Goal: Answer question/provide support: Share knowledge or assist other users

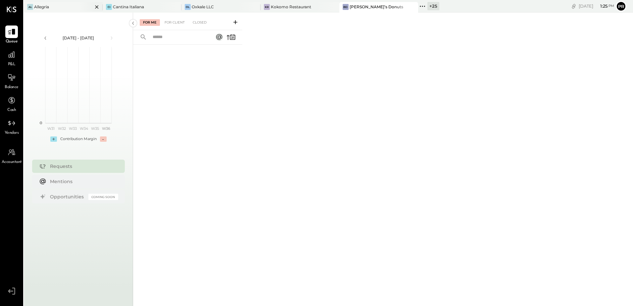
click at [80, 8] on div at bounding box center [90, 7] width 23 height 10
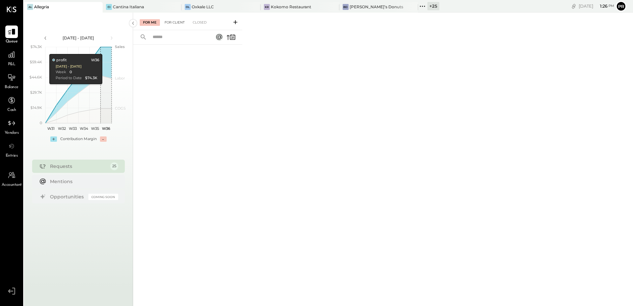
click at [180, 22] on div "For Client" at bounding box center [174, 22] width 27 height 7
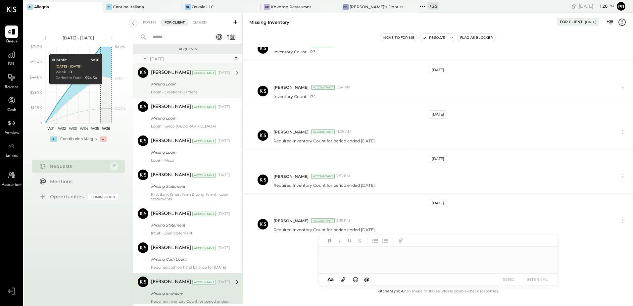
click at [209, 84] on div "Missing Login" at bounding box center [189, 84] width 77 height 7
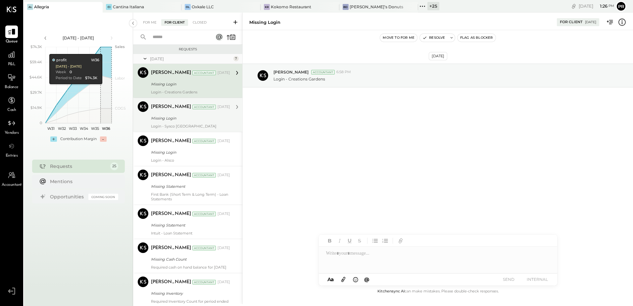
click at [204, 119] on div "Missing Login" at bounding box center [189, 118] width 77 height 7
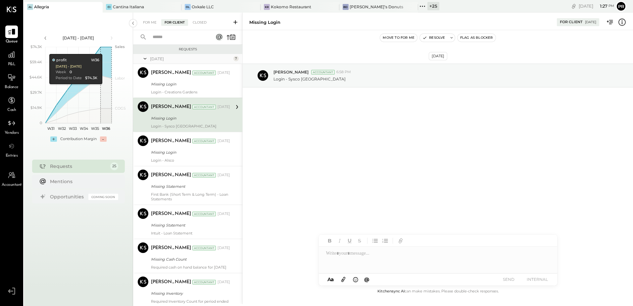
click at [170, 37] on input "text" at bounding box center [179, 37] width 60 height 11
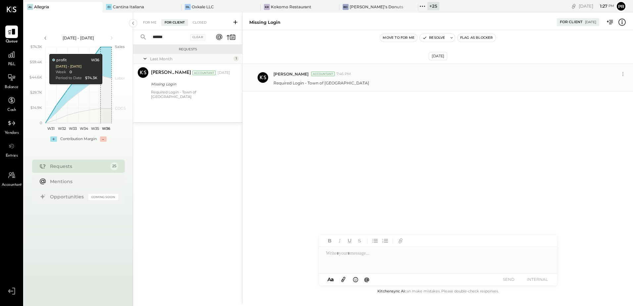
type input "******"
click at [369, 261] on div at bounding box center [438, 260] width 238 height 26
click at [362, 256] on div at bounding box center [438, 260] width 238 height 26
click at [389, 254] on div "**********" at bounding box center [438, 260] width 238 height 26
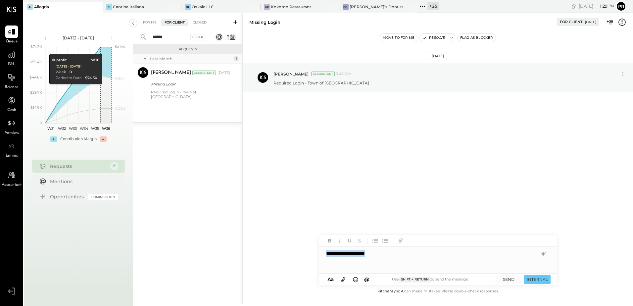
click at [389, 254] on div "**********" at bounding box center [438, 260] width 238 height 26
click at [450, 254] on div "**********" at bounding box center [438, 260] width 238 height 26
click at [452, 253] on div "**********" at bounding box center [438, 260] width 238 height 26
copy div "**********"
click at [510, 279] on button "SEND" at bounding box center [509, 279] width 26 height 9
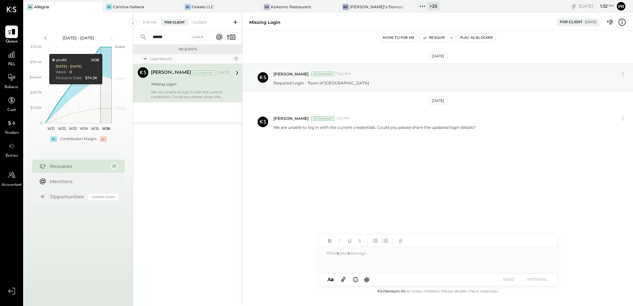
click at [175, 32] on input "******" at bounding box center [169, 37] width 40 height 11
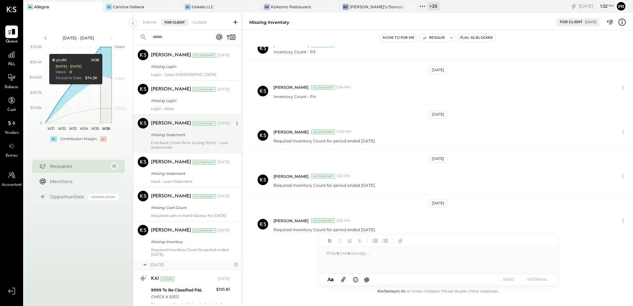
scroll to position [66, 0]
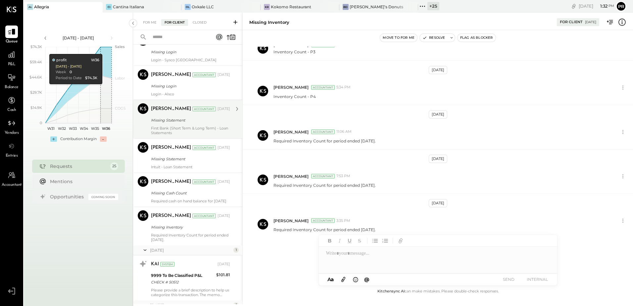
click at [190, 128] on div "First Bank (Short Term & Long Term) - Loan Statements" at bounding box center [190, 130] width 79 height 9
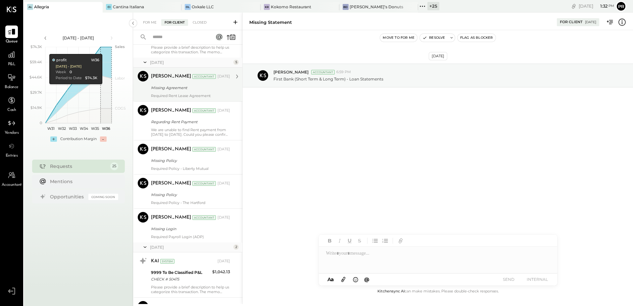
scroll to position [331, 0]
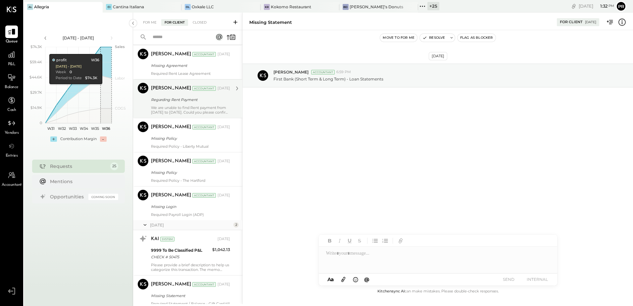
click at [200, 111] on div "We are unable to find Rent payment from [DATE] to [DATE]. Could you please conf…" at bounding box center [190, 109] width 79 height 9
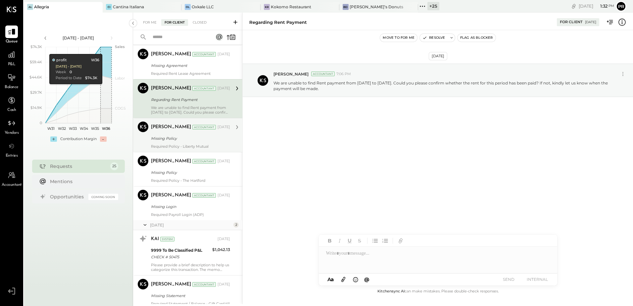
click at [193, 149] on div "Required Policy - Liberty Mutual" at bounding box center [190, 146] width 79 height 5
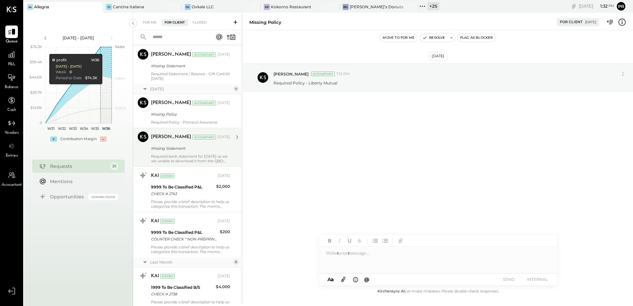
scroll to position [563, 0]
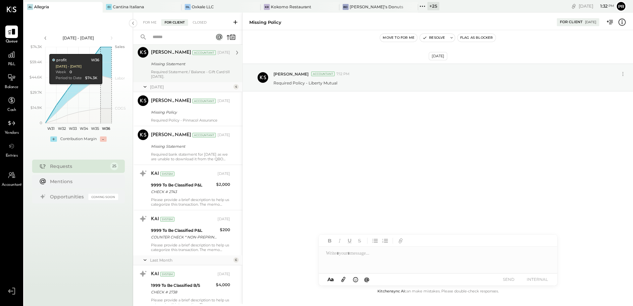
click at [199, 79] on div "Required Statement / Balance - Gift Card till [DATE]." at bounding box center [190, 74] width 79 height 9
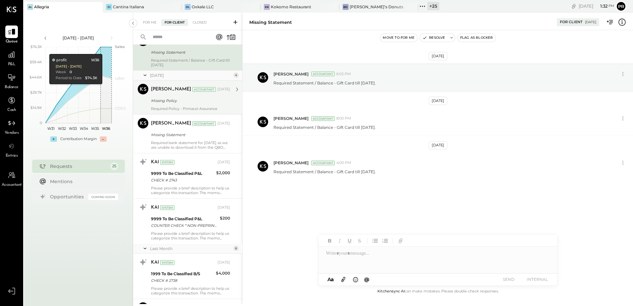
scroll to position [563, 0]
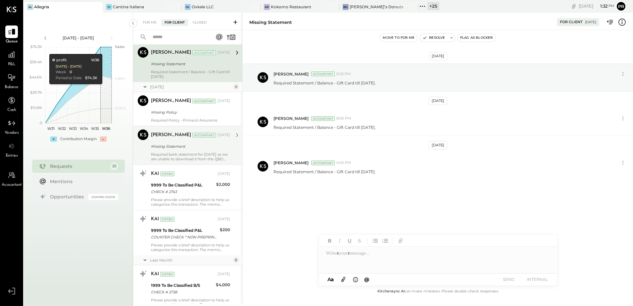
click at [181, 150] on div "Missing Statement" at bounding box center [189, 146] width 77 height 7
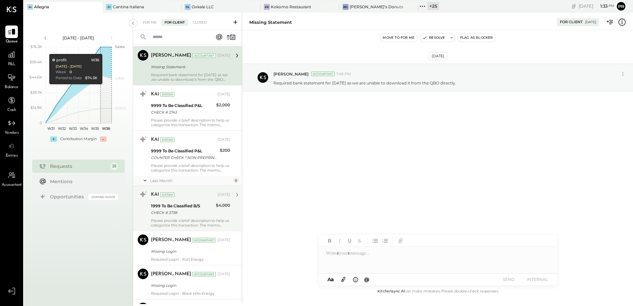
scroll to position [607, 0]
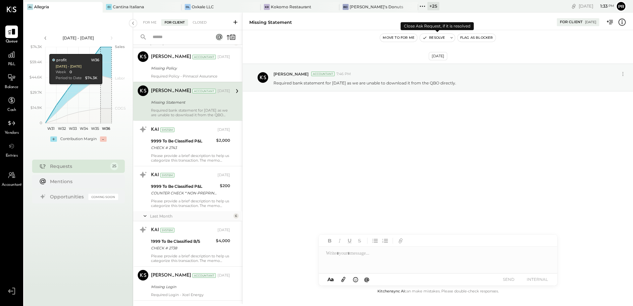
click at [432, 37] on button "Resolve" at bounding box center [434, 38] width 28 height 8
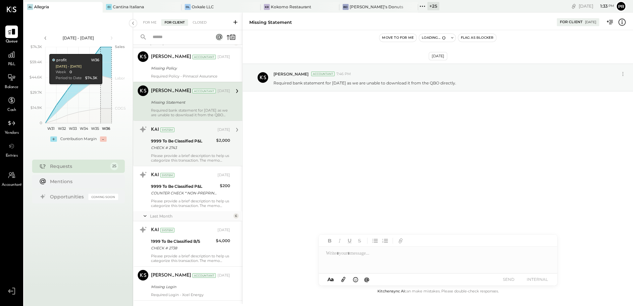
click at [192, 144] on div "9999 To Be Classified P&L" at bounding box center [182, 141] width 63 height 7
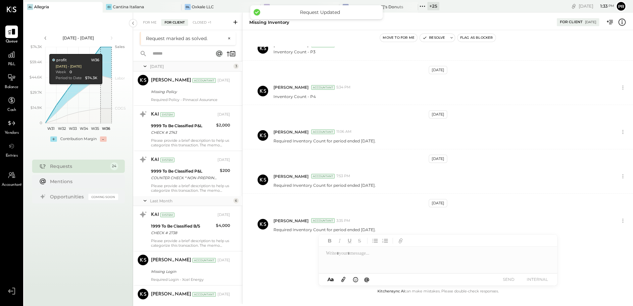
scroll to position [568, 0]
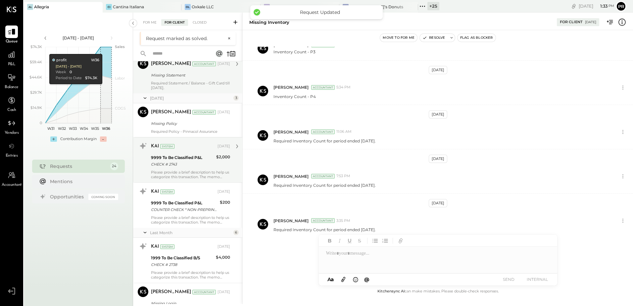
click at [210, 161] on div "9999 To Be Classified P&L" at bounding box center [182, 157] width 63 height 7
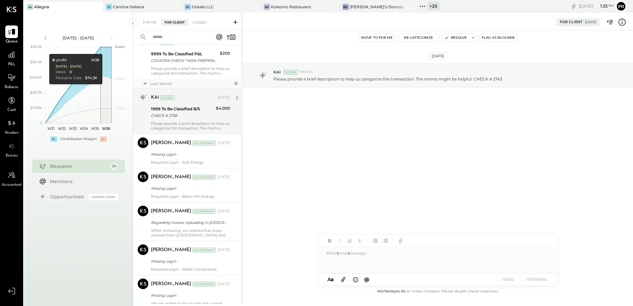
scroll to position [734, 0]
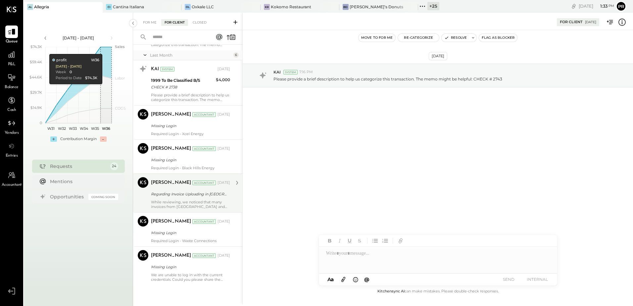
click at [216, 197] on div "Regarding Invoice Uploading in [GEOGRAPHIC_DATA]" at bounding box center [189, 194] width 77 height 8
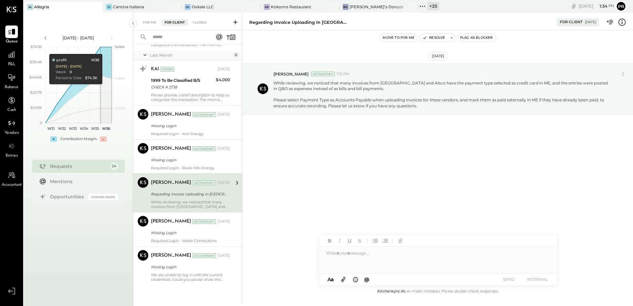
click at [196, 194] on div "Regarding Invoice Uploading in [GEOGRAPHIC_DATA]" at bounding box center [189, 194] width 77 height 7
click at [214, 196] on div "Regarding Invoice Uploading in [GEOGRAPHIC_DATA]" at bounding box center [189, 194] width 77 height 7
click at [436, 38] on button "Resolve" at bounding box center [434, 38] width 28 height 8
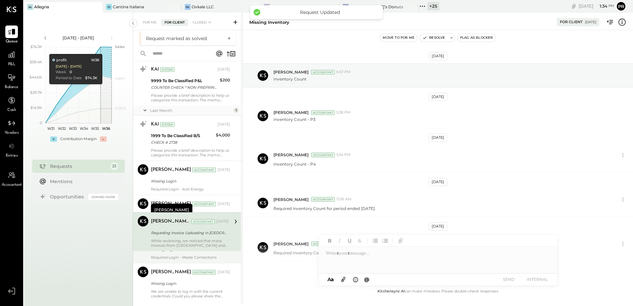
scroll to position [695, 0]
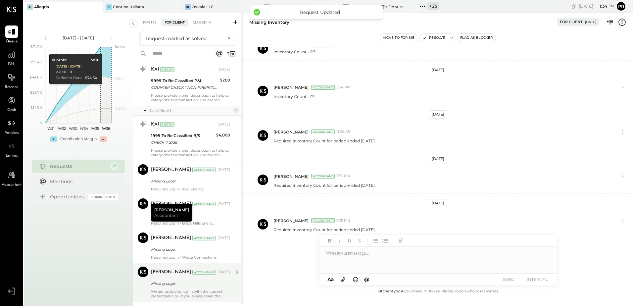
click at [202, 285] on div "Missing Login" at bounding box center [189, 283] width 77 height 7
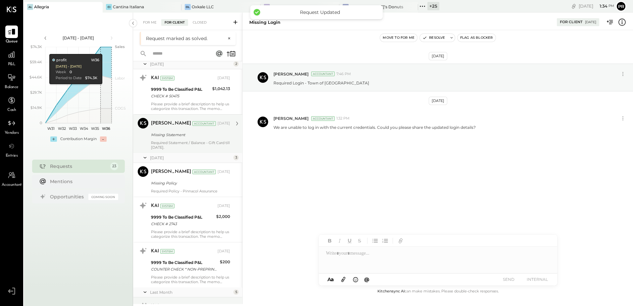
scroll to position [430, 0]
